Goal: Task Accomplishment & Management: Manage account settings

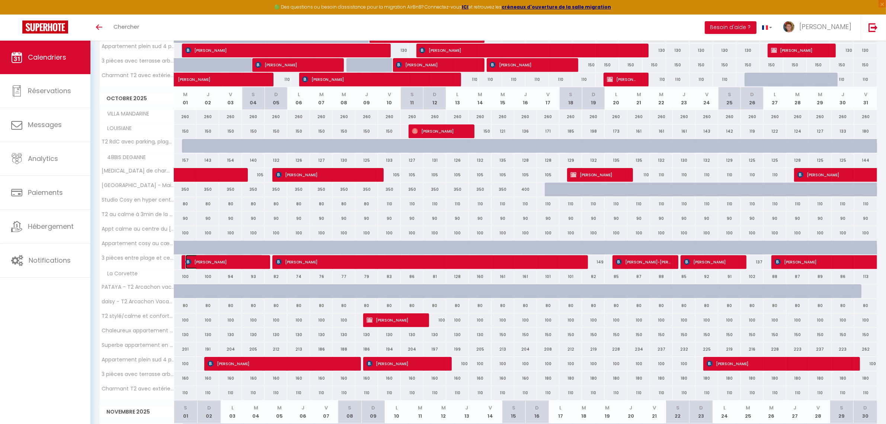
click at [240, 261] on span "[PERSON_NAME]" at bounding box center [224, 262] width 78 height 14
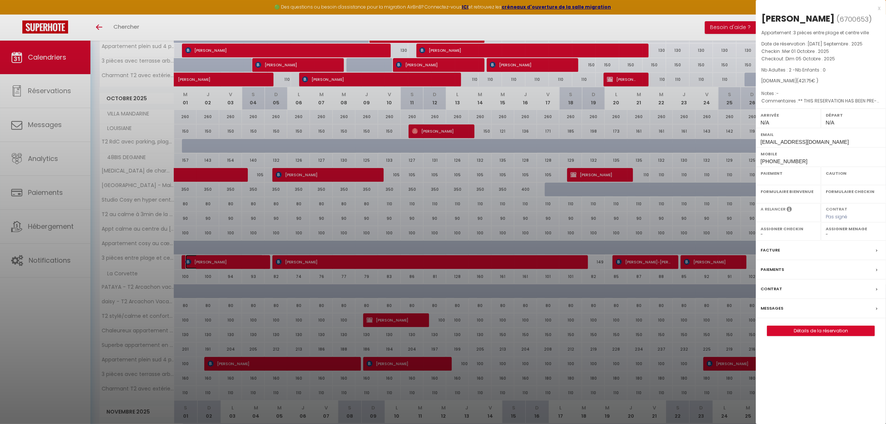
select select "OK"
select select "0"
select select "1"
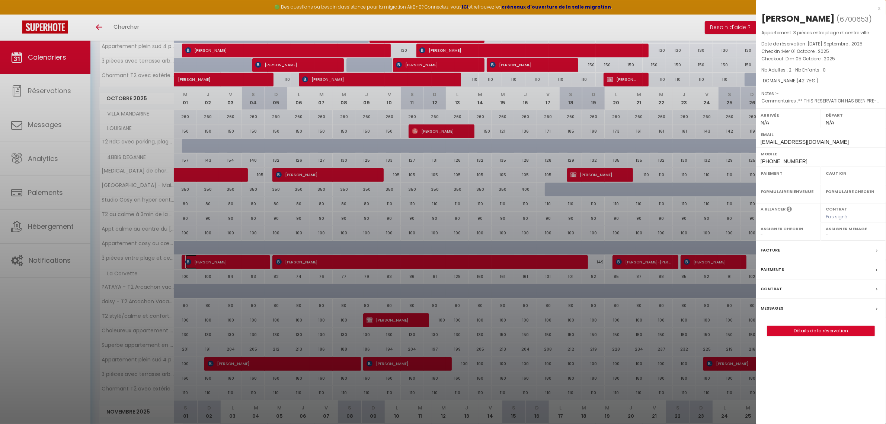
select select
click at [825, 332] on link "Détails de la réservation" at bounding box center [821, 331] width 107 height 10
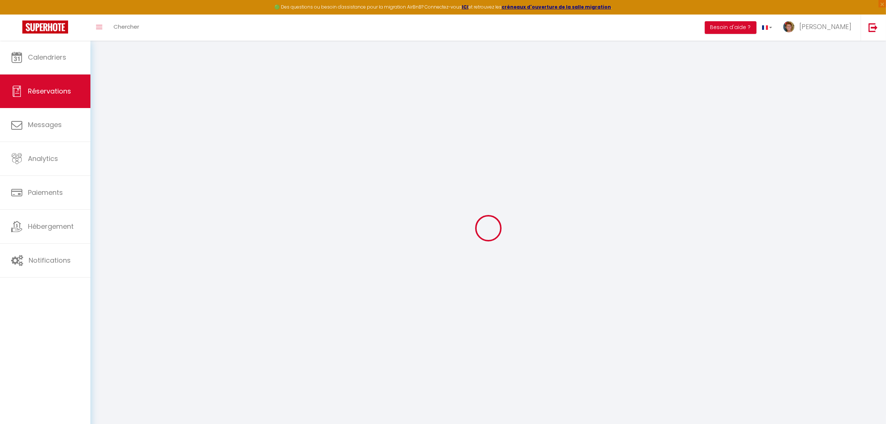
select select
checkbox input "false"
type textarea "** THIS RESERVATION HAS BEEN PRE-PAID ** BOOKING NOTE : Payment charge is EUR 5…"
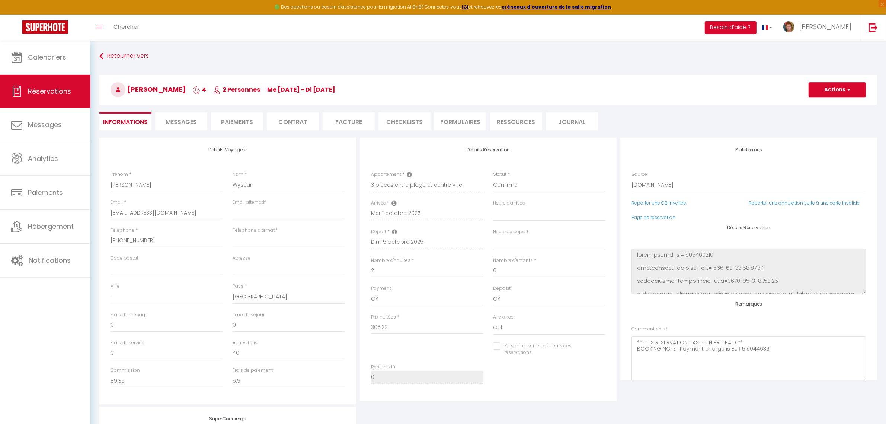
type input "60"
type input "15.43"
select select
checkbox input "false"
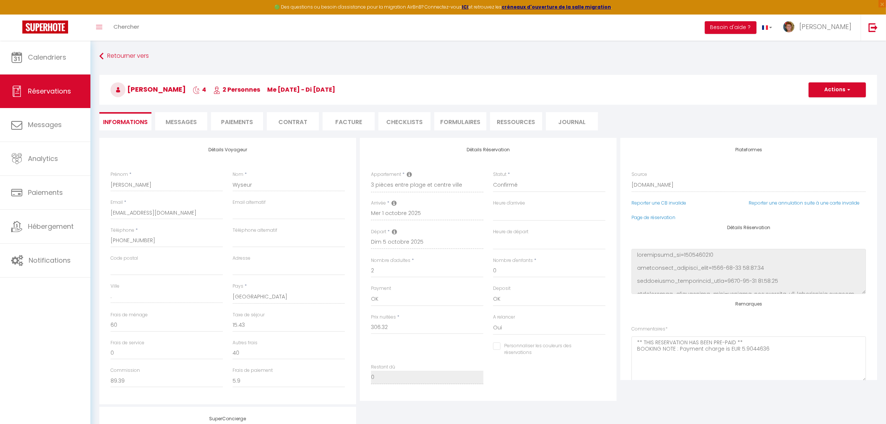
select select
click at [54, 63] on link "Calendriers" at bounding box center [45, 58] width 90 height 34
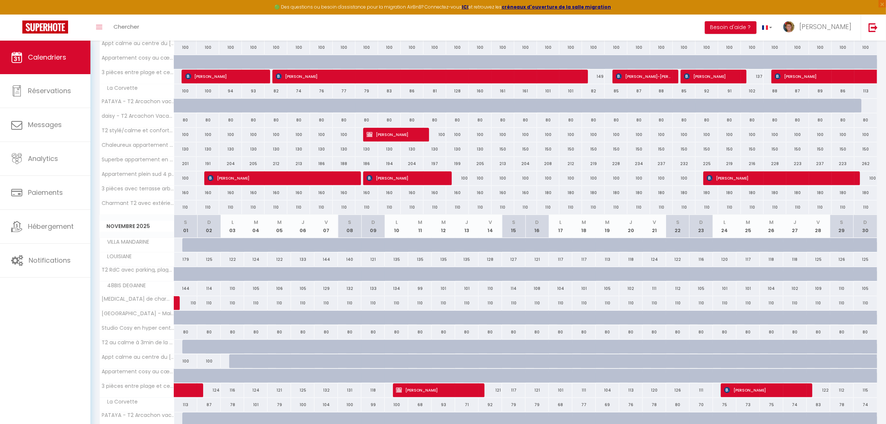
scroll to position [419, 0]
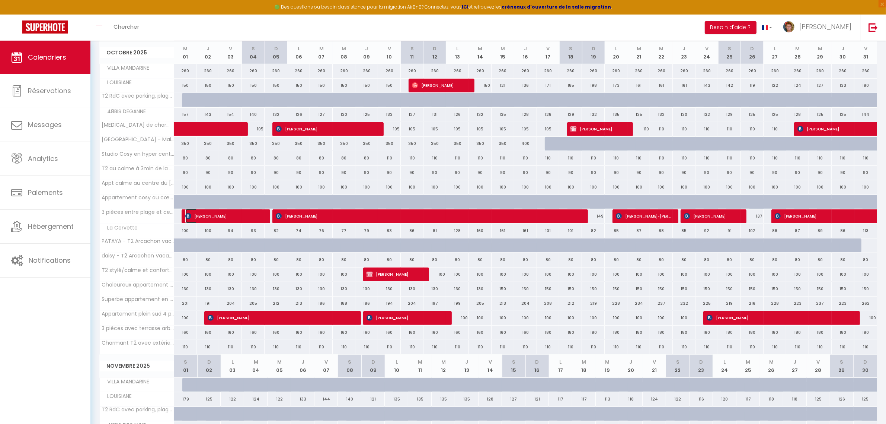
click at [235, 221] on span "[PERSON_NAME]" at bounding box center [224, 216] width 78 height 14
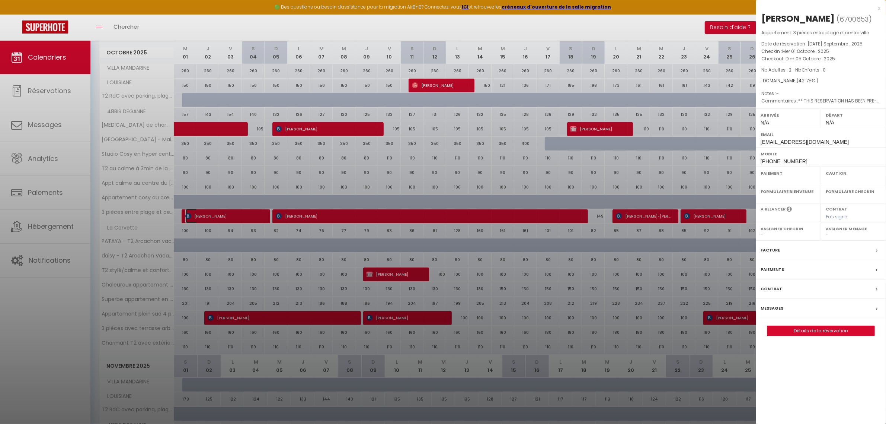
select select "OK"
select select "0"
select select "1"
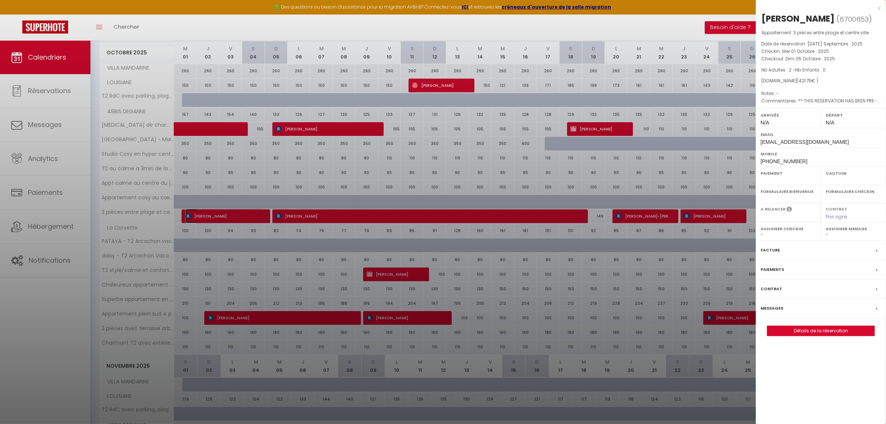
select select
drag, startPoint x: 879, startPoint y: 6, endPoint x: 325, endPoint y: 250, distance: 604.7
click at [879, 6] on div "x" at bounding box center [818, 8] width 125 height 9
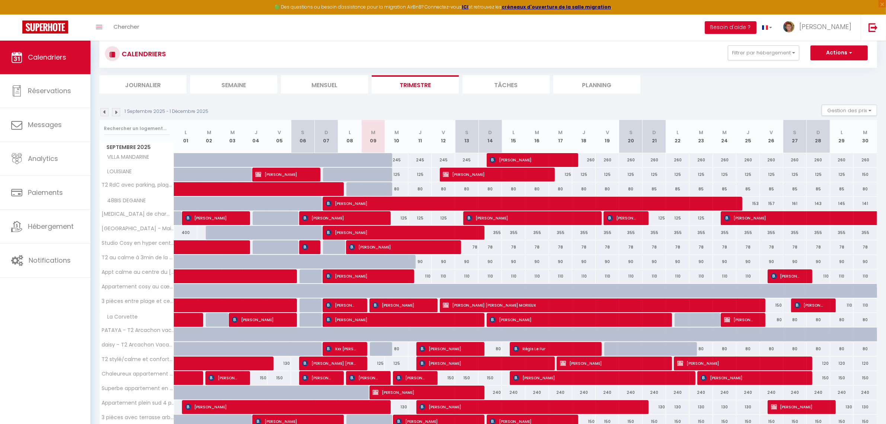
scroll to position [0, 0]
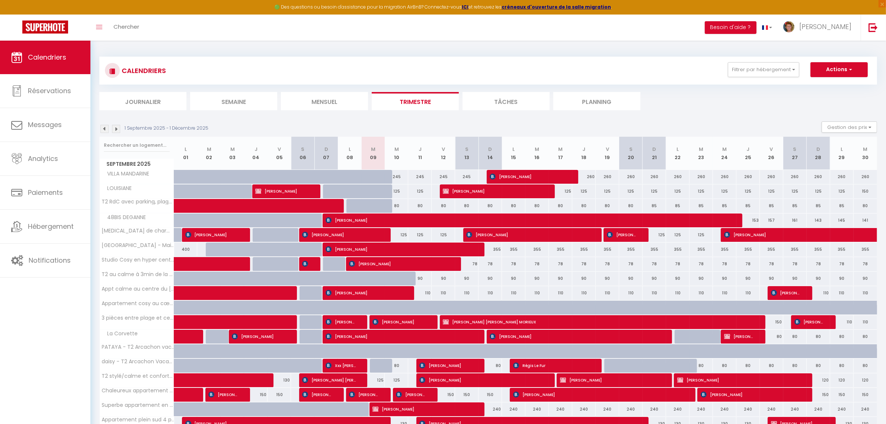
click at [597, 101] on li "Planning" at bounding box center [597, 101] width 87 height 18
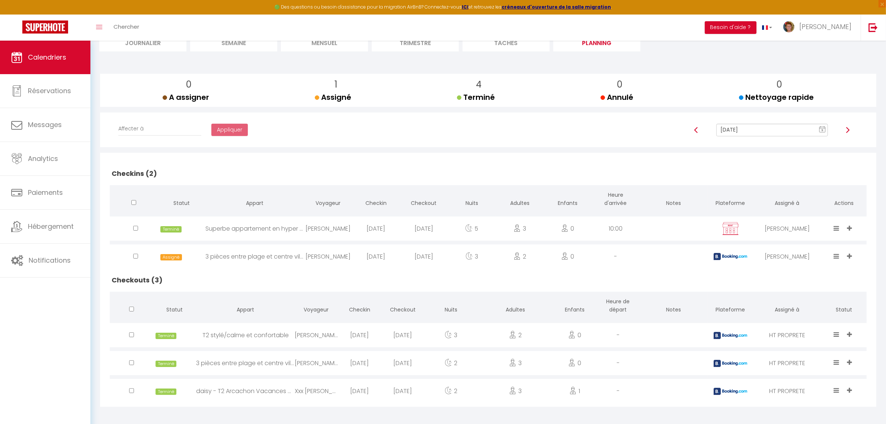
scroll to position [61, 0]
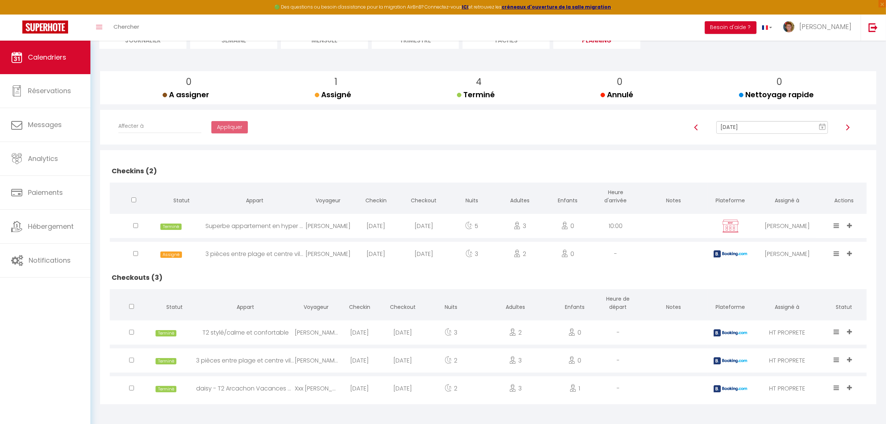
click at [834, 252] on div "Assigned Done Cleaning Fast In progress Late" at bounding box center [837, 261] width 13 height 24
click at [837, 250] on icon at bounding box center [837, 253] width 6 height 6
click at [793, 213] on li "Done" at bounding box center [814, 213] width 59 height 14
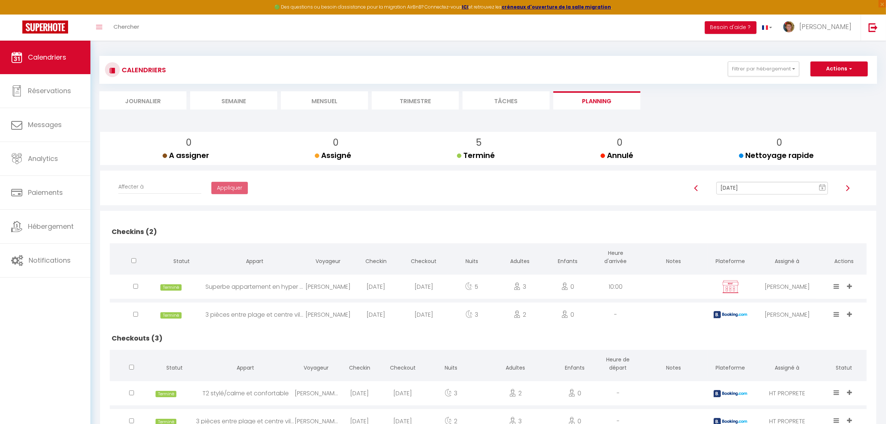
scroll to position [0, 0]
click at [849, 188] on img at bounding box center [848, 189] width 6 height 6
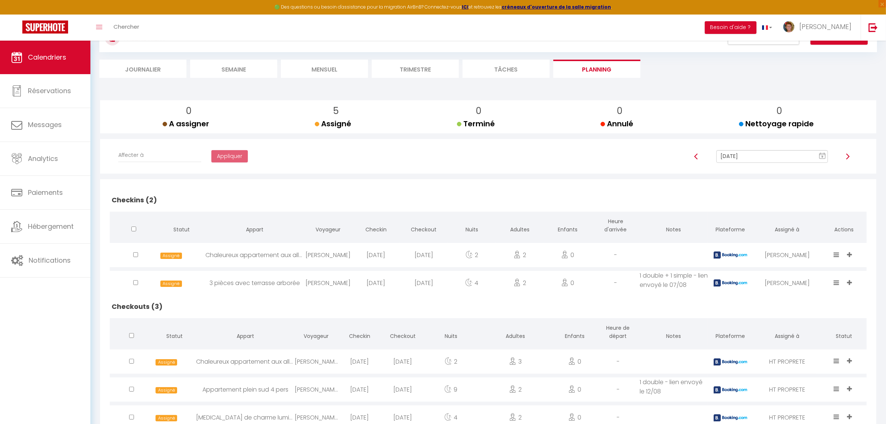
scroll to position [61, 0]
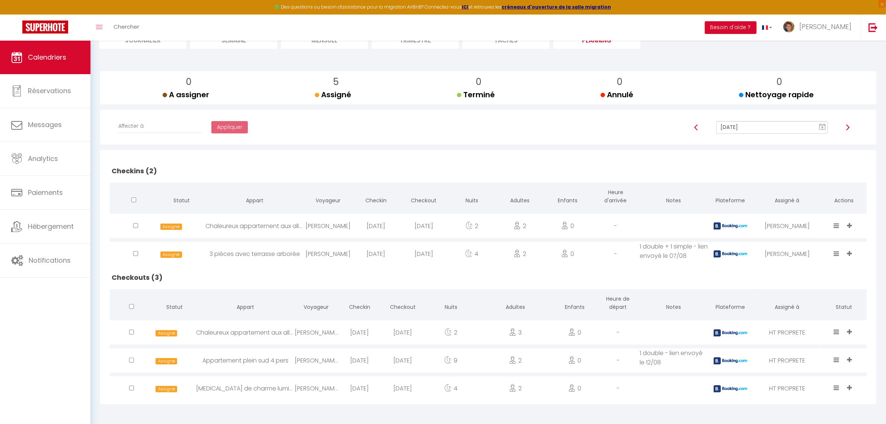
click at [849, 127] on img at bounding box center [848, 127] width 6 height 6
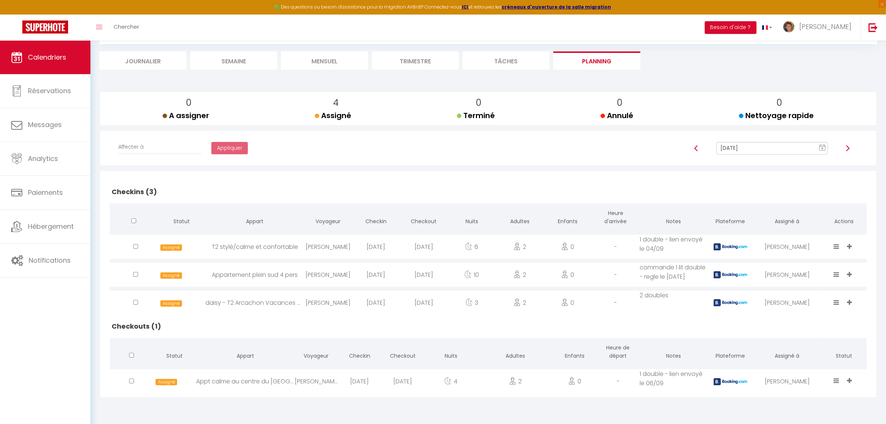
scroll to position [40, 0]
click at [697, 150] on img at bounding box center [697, 149] width 6 height 6
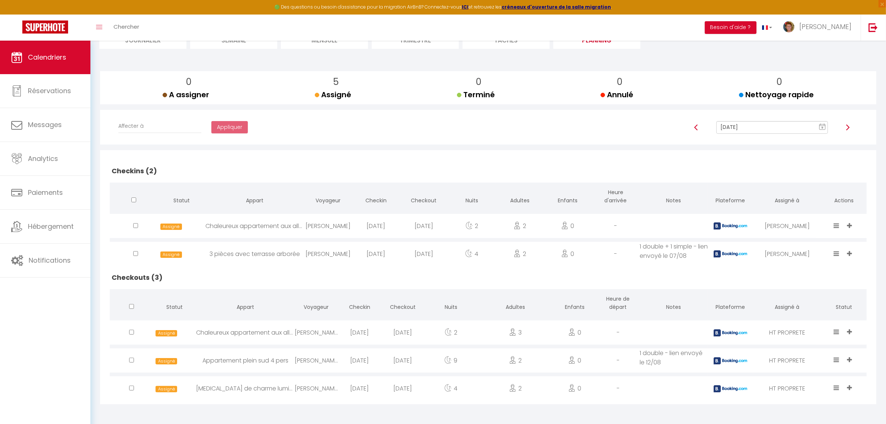
click at [848, 127] on img at bounding box center [848, 127] width 6 height 6
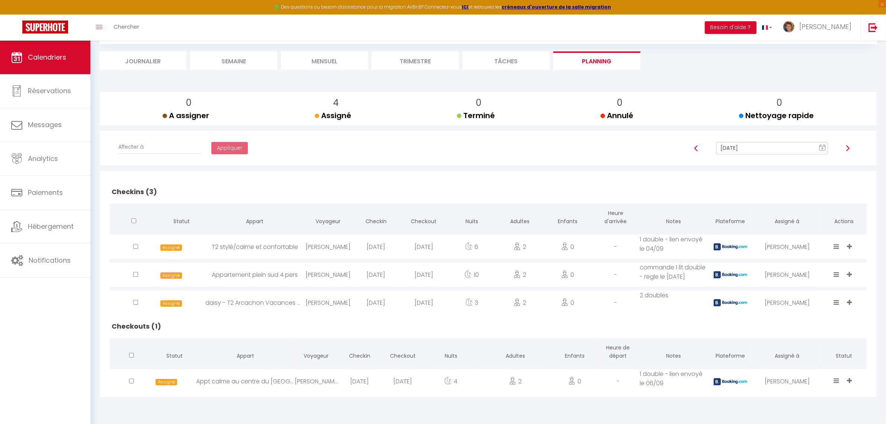
scroll to position [40, 0]
click at [848, 147] on img at bounding box center [848, 149] width 6 height 6
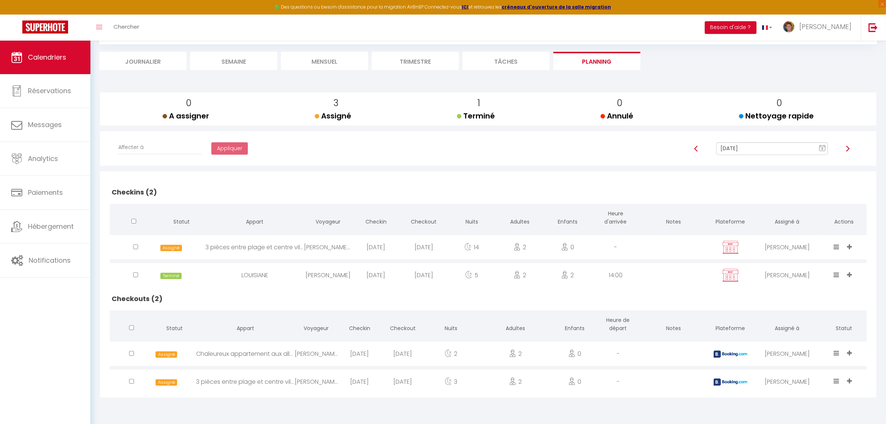
click at [847, 148] on img at bounding box center [848, 149] width 6 height 6
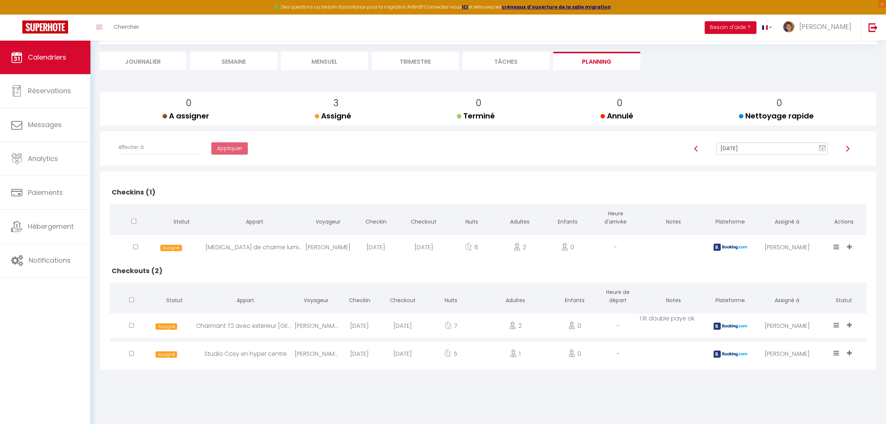
click at [822, 148] on text "9" at bounding box center [823, 148] width 2 height 3
click at [769, 201] on td "9" at bounding box center [770, 200] width 12 height 12
type input "[DATE]"
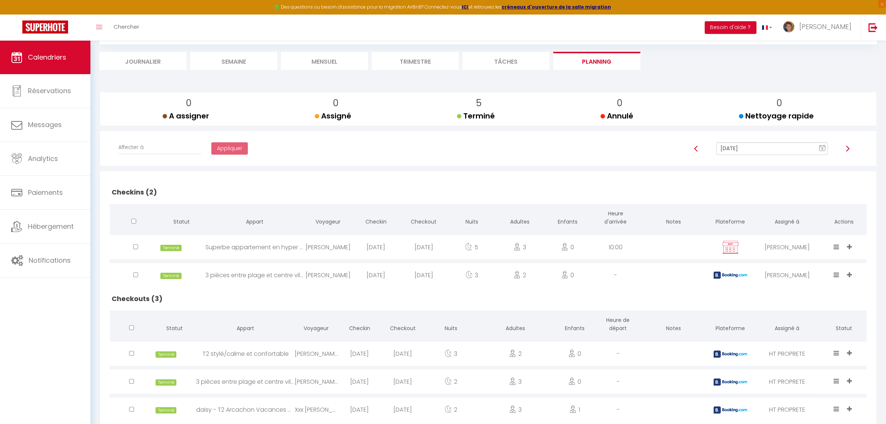
scroll to position [61, 0]
